Goal: Check status: Check status

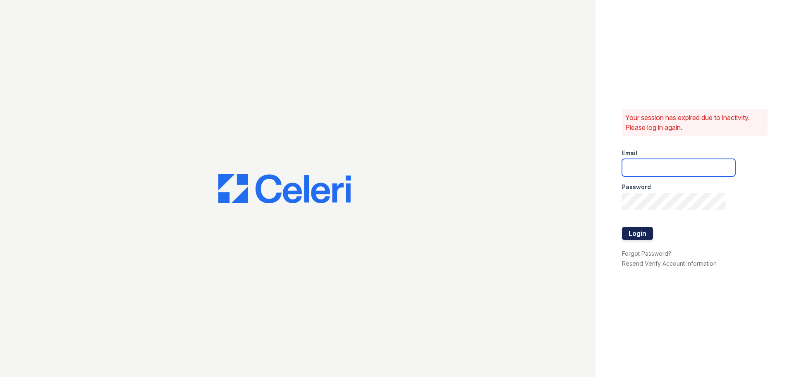
type input "ALane@trinity-pm.com"
click at [638, 231] on button "Login" at bounding box center [637, 233] width 31 height 13
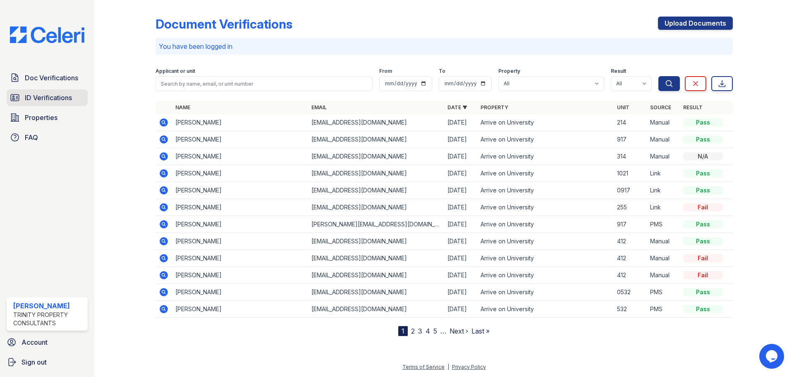
click at [62, 94] on span "ID Verifications" at bounding box center [48, 98] width 47 height 10
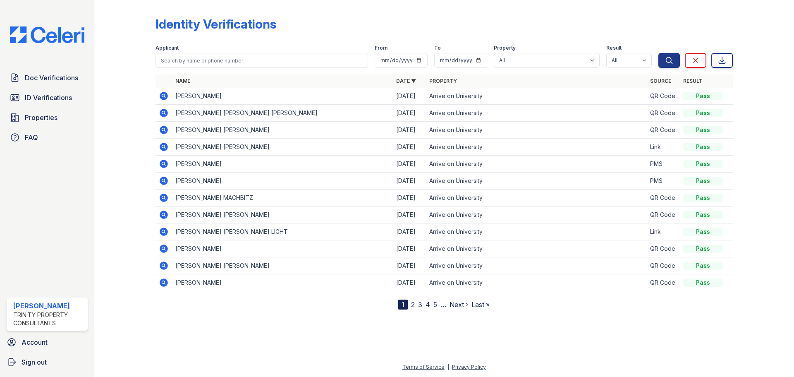
click at [164, 95] on icon at bounding box center [163, 95] width 2 height 2
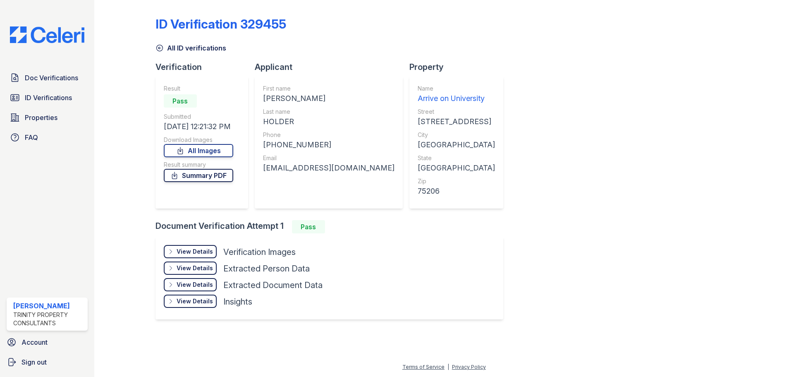
click at [224, 175] on link "Summary PDF" at bounding box center [198, 175] width 69 height 13
click at [204, 253] on div "View Details" at bounding box center [195, 251] width 36 height 8
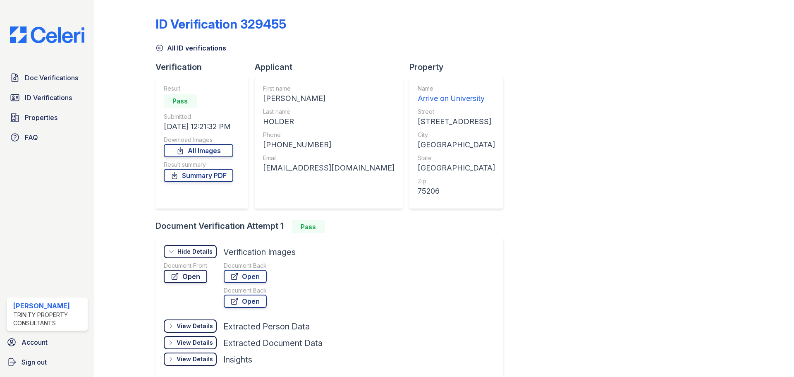
click at [193, 275] on link "Open" at bounding box center [185, 276] width 43 height 13
